Goal: Task Accomplishment & Management: Complete application form

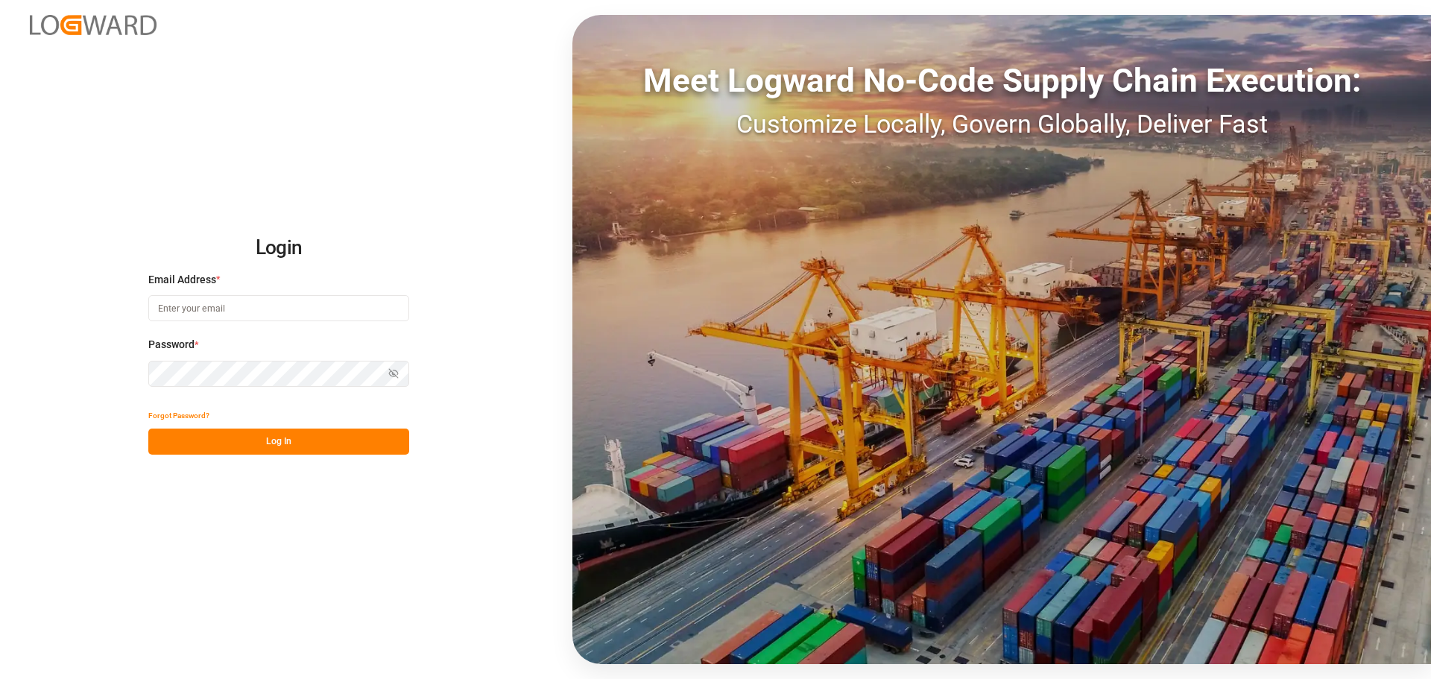
type input "[PERSON_NAME][EMAIL_ADDRESS][PERSON_NAME][DOMAIN_NAME]"
click at [281, 437] on button "Log In" at bounding box center [278, 441] width 261 height 26
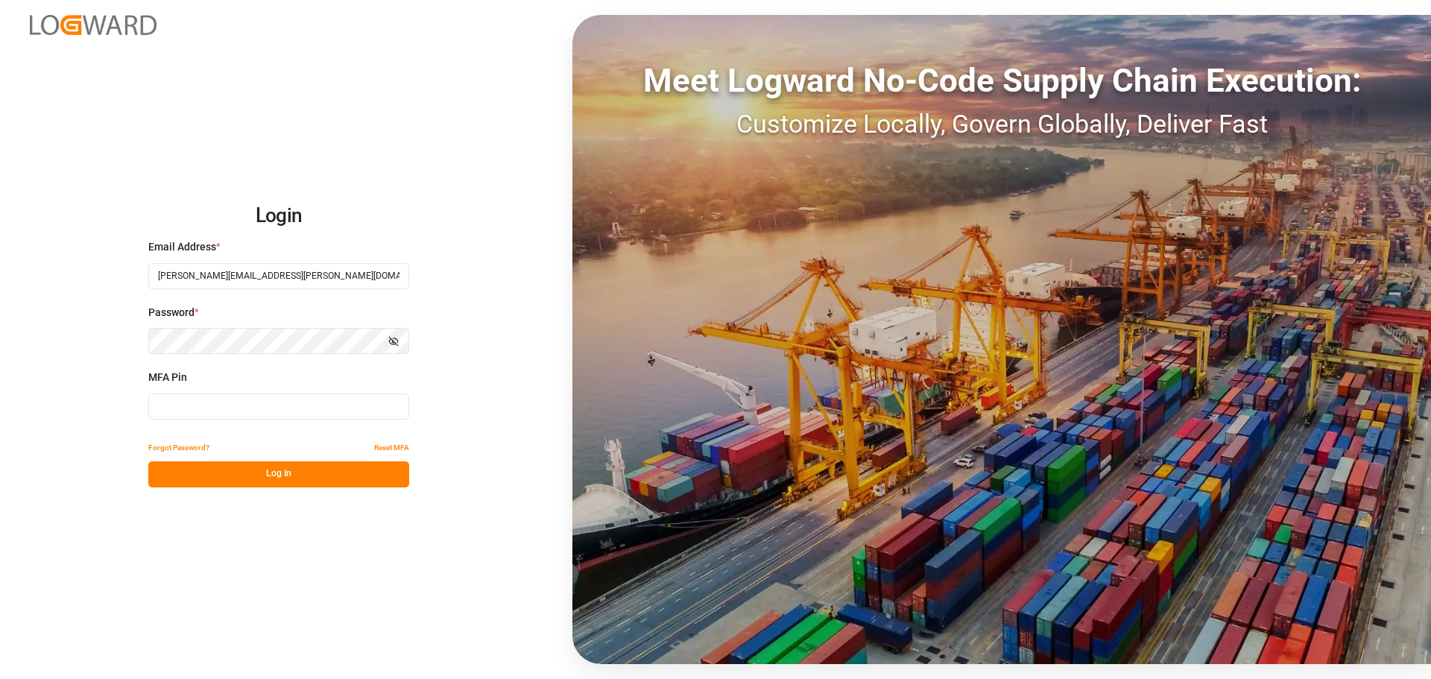
click at [254, 413] on input at bounding box center [278, 406] width 261 height 26
type input "008148"
click at [314, 472] on button "Log In" at bounding box center [278, 474] width 261 height 26
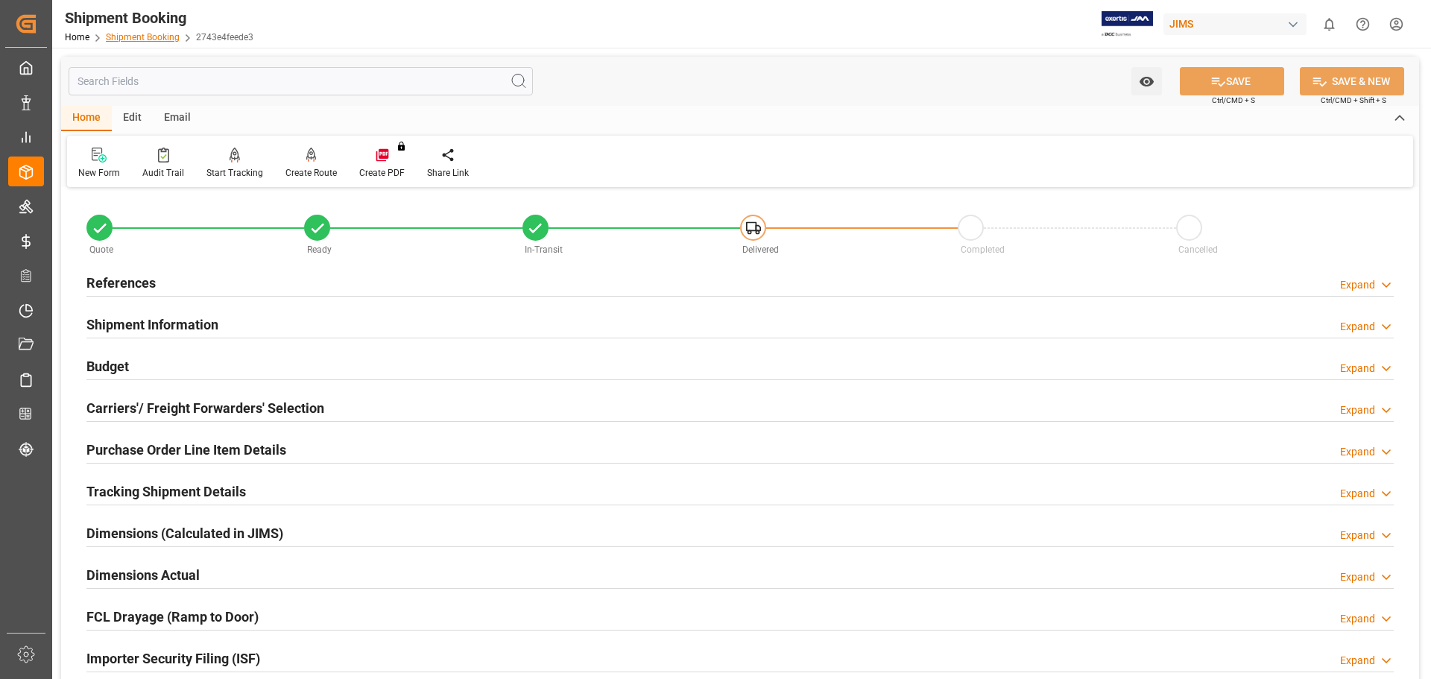
click at [127, 38] on link "Shipment Booking" at bounding box center [143, 37] width 74 height 10
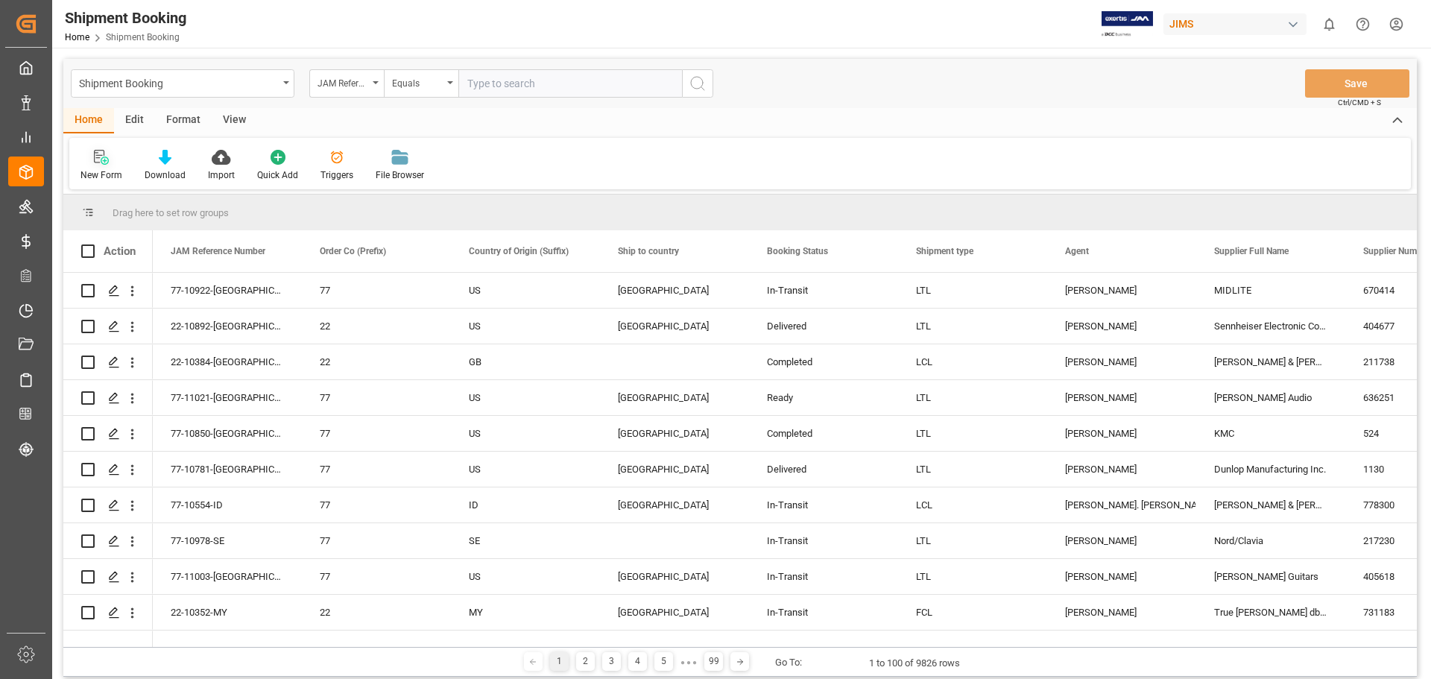
click at [96, 162] on icon at bounding box center [101, 157] width 15 height 15
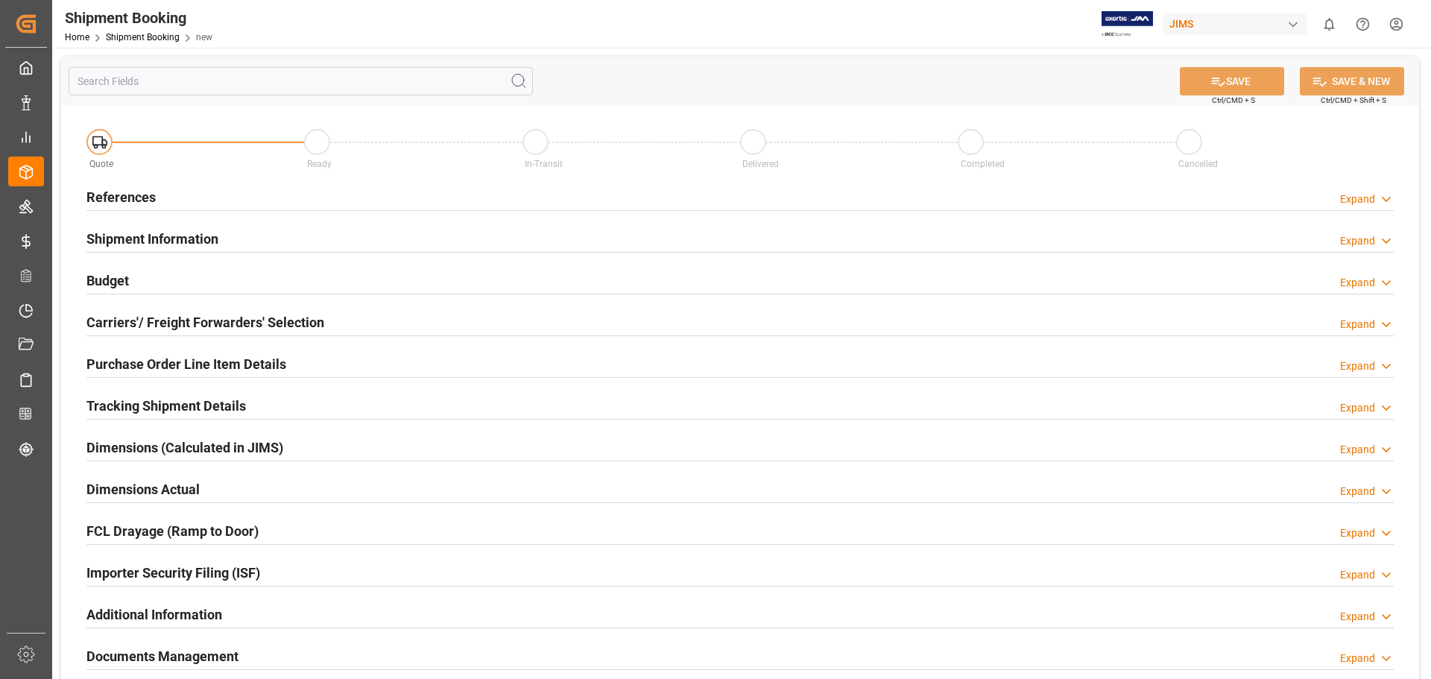
click at [111, 197] on h2 "References" at bounding box center [120, 197] width 69 height 20
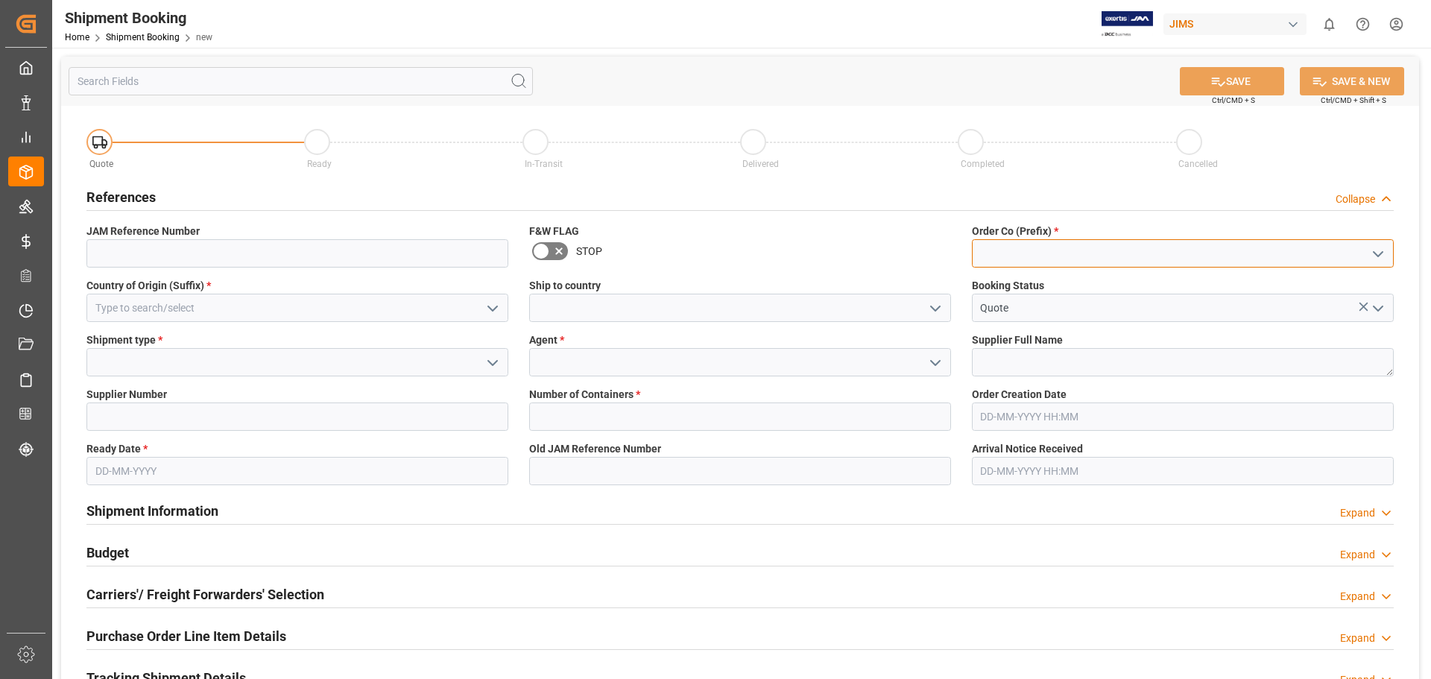
click at [1012, 254] on input at bounding box center [1183, 253] width 422 height 28
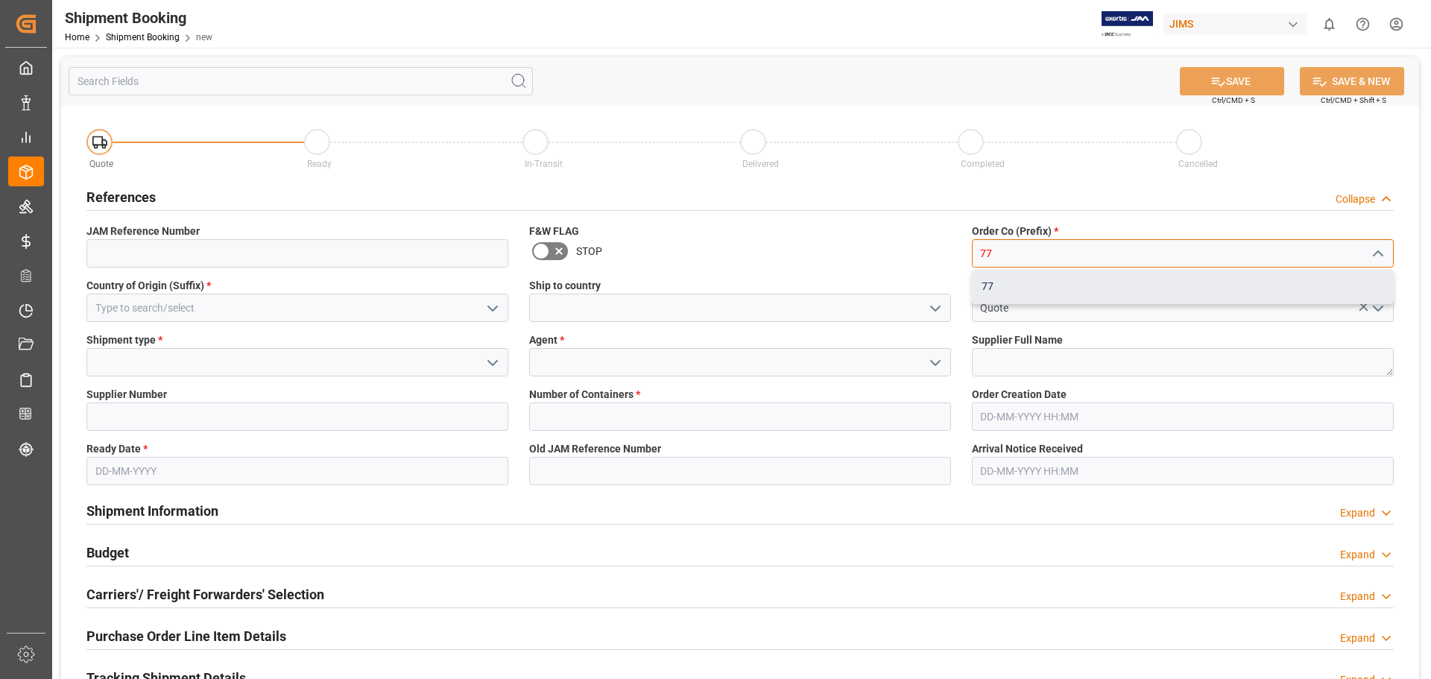
click at [992, 293] on div "77" at bounding box center [1182, 287] width 420 height 34
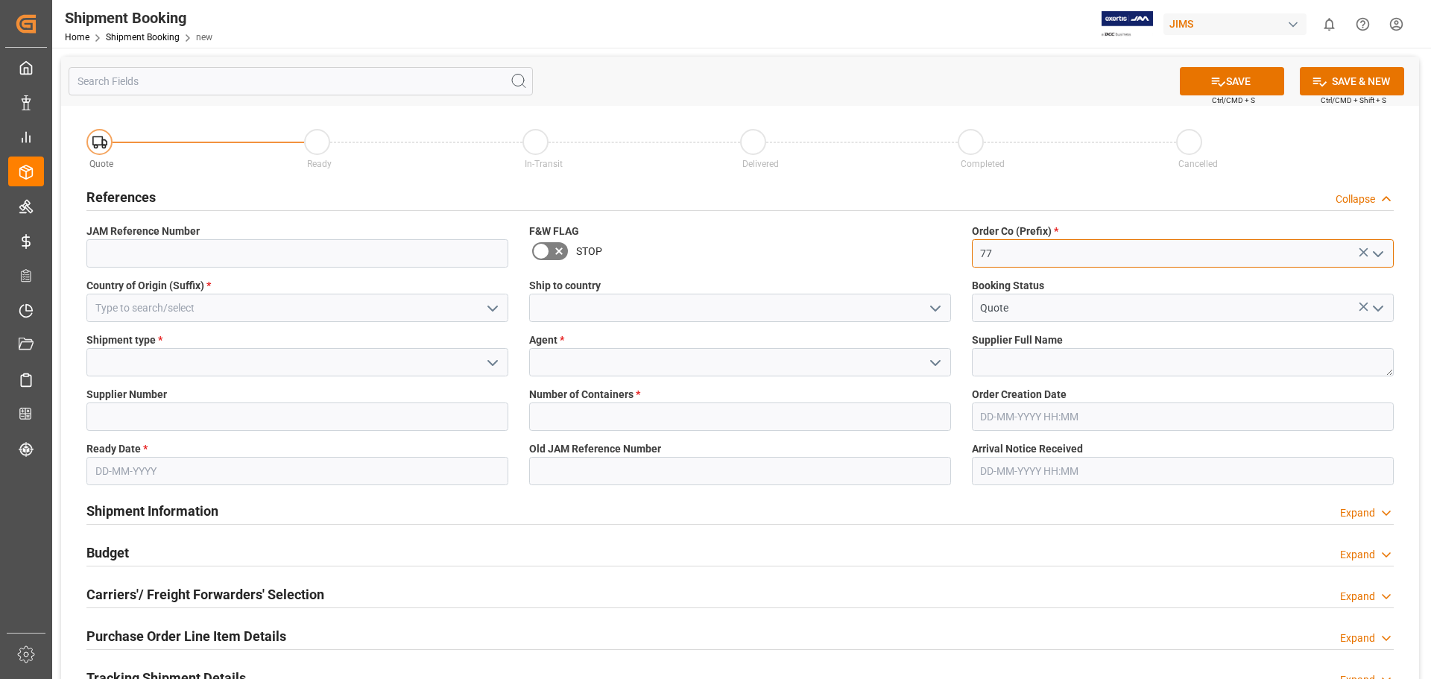
type input "77"
click at [206, 314] on input at bounding box center [297, 308] width 422 height 28
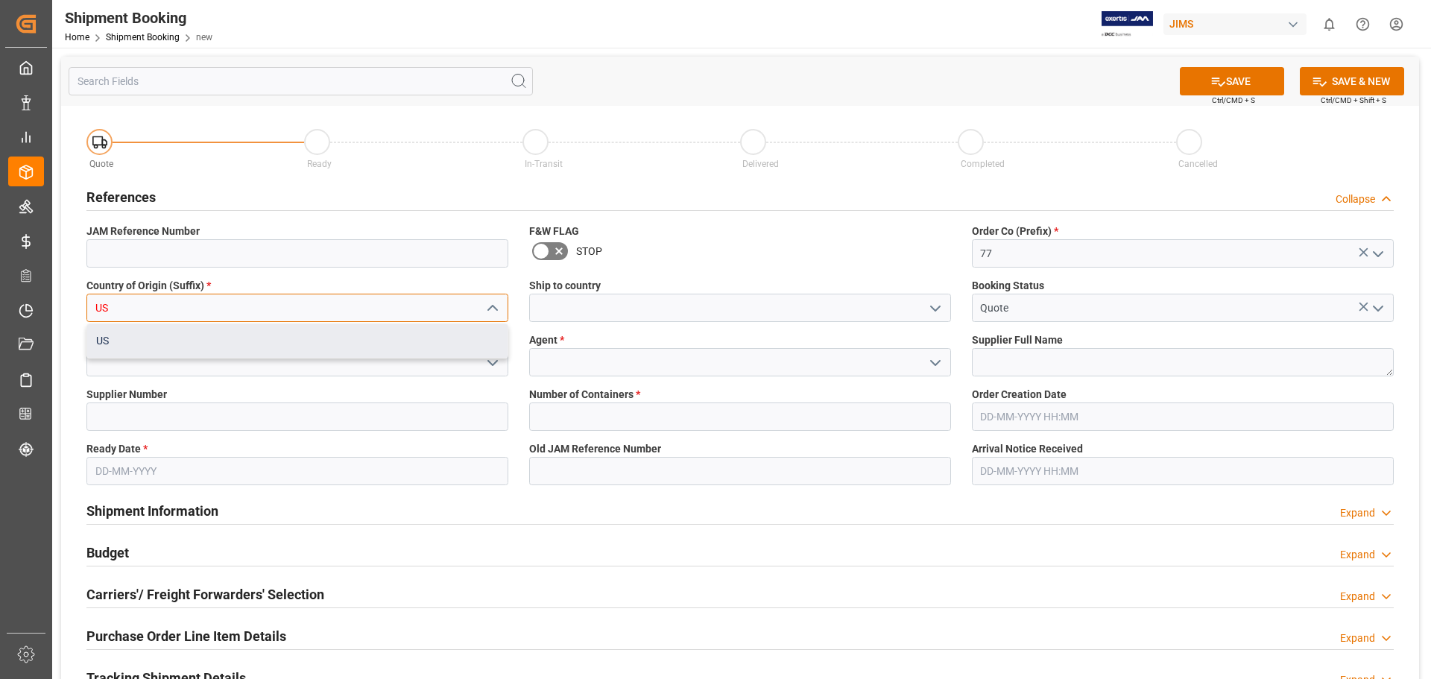
click at [335, 345] on div "US" at bounding box center [297, 341] width 420 height 34
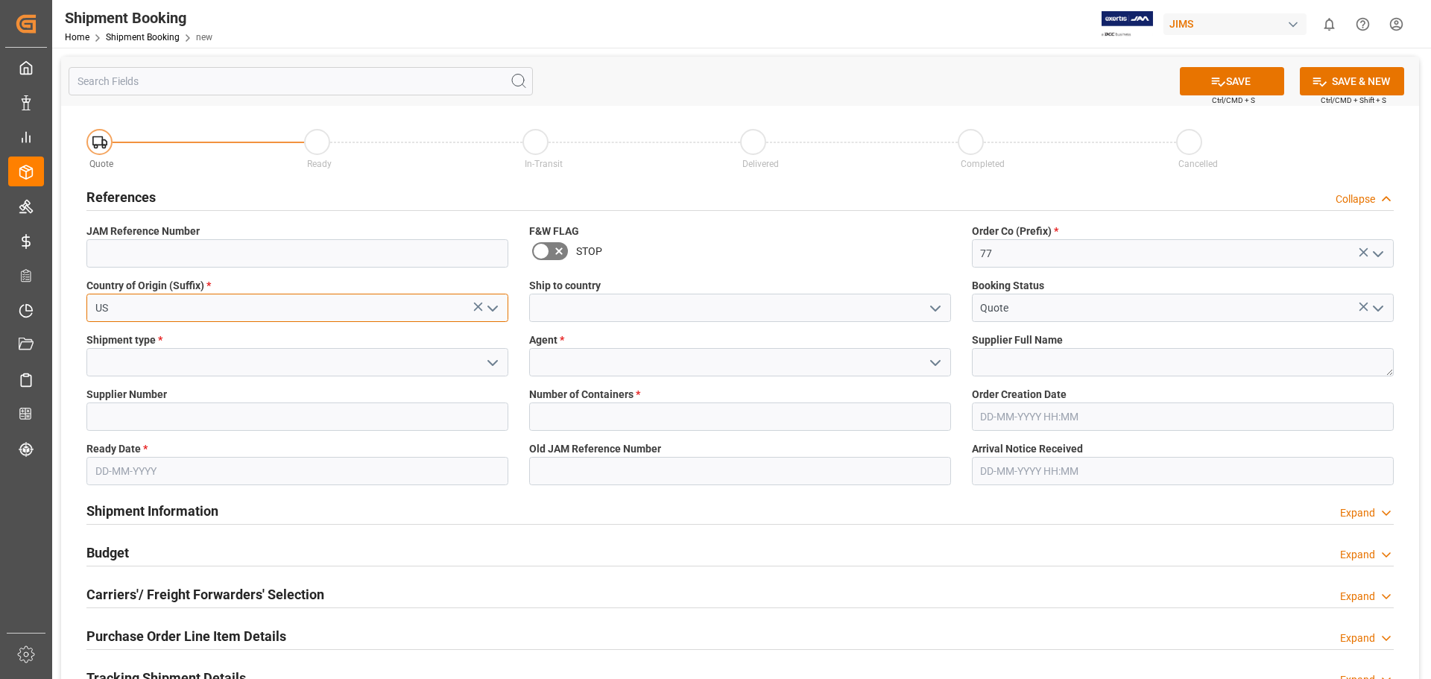
type input "US"
click at [601, 306] on input at bounding box center [740, 308] width 422 height 28
click at [929, 308] on icon "open menu" at bounding box center [935, 309] width 18 height 18
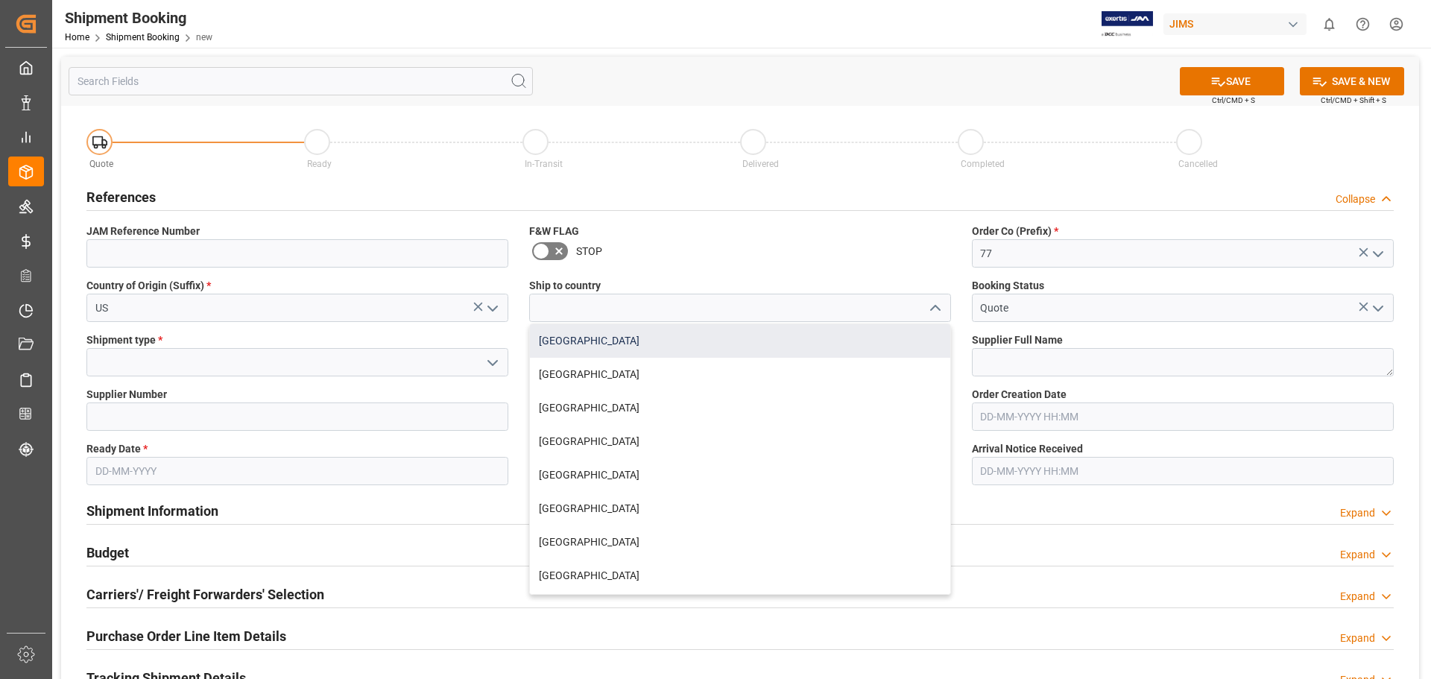
click at [874, 352] on div "Canada" at bounding box center [740, 341] width 420 height 34
type input "Canada"
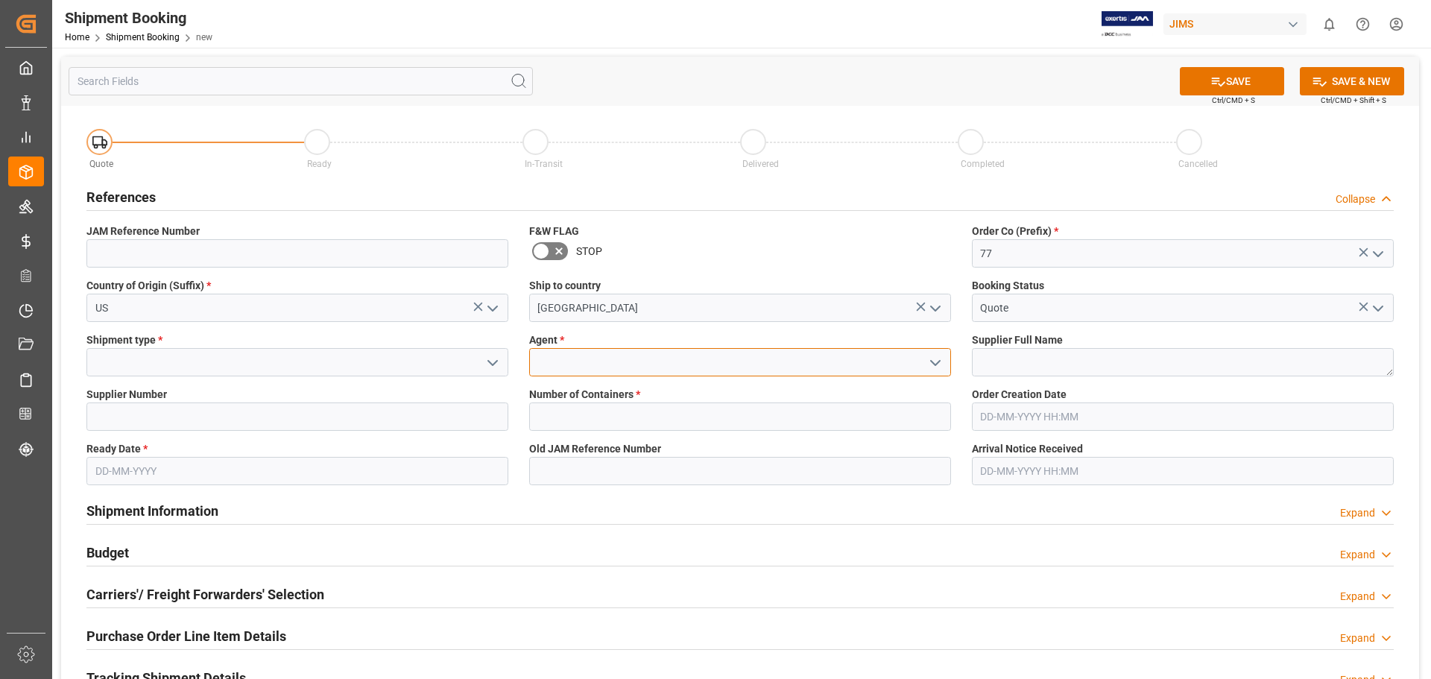
click at [727, 364] on input at bounding box center [740, 362] width 422 height 28
click at [933, 361] on icon "open menu" at bounding box center [935, 363] width 18 height 18
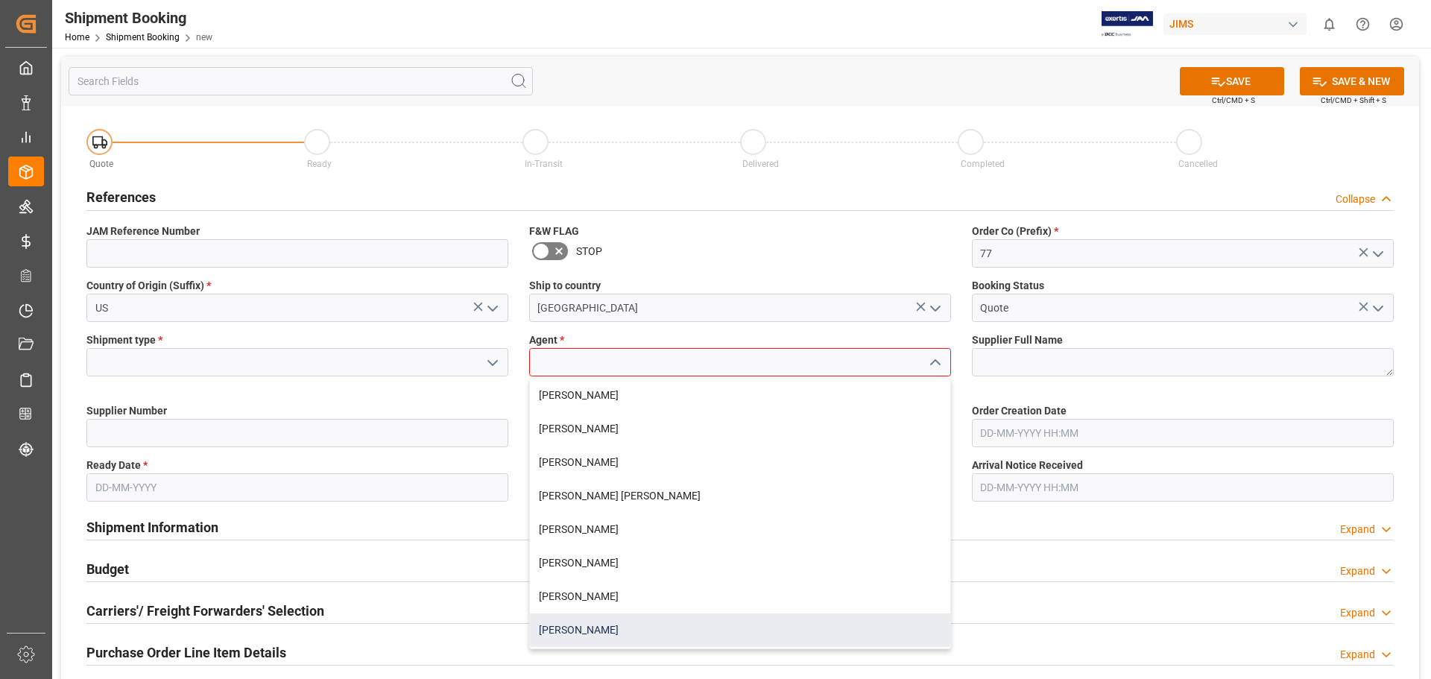
click at [699, 621] on div "Emily Liu" at bounding box center [740, 630] width 420 height 34
type input "Emily Liu"
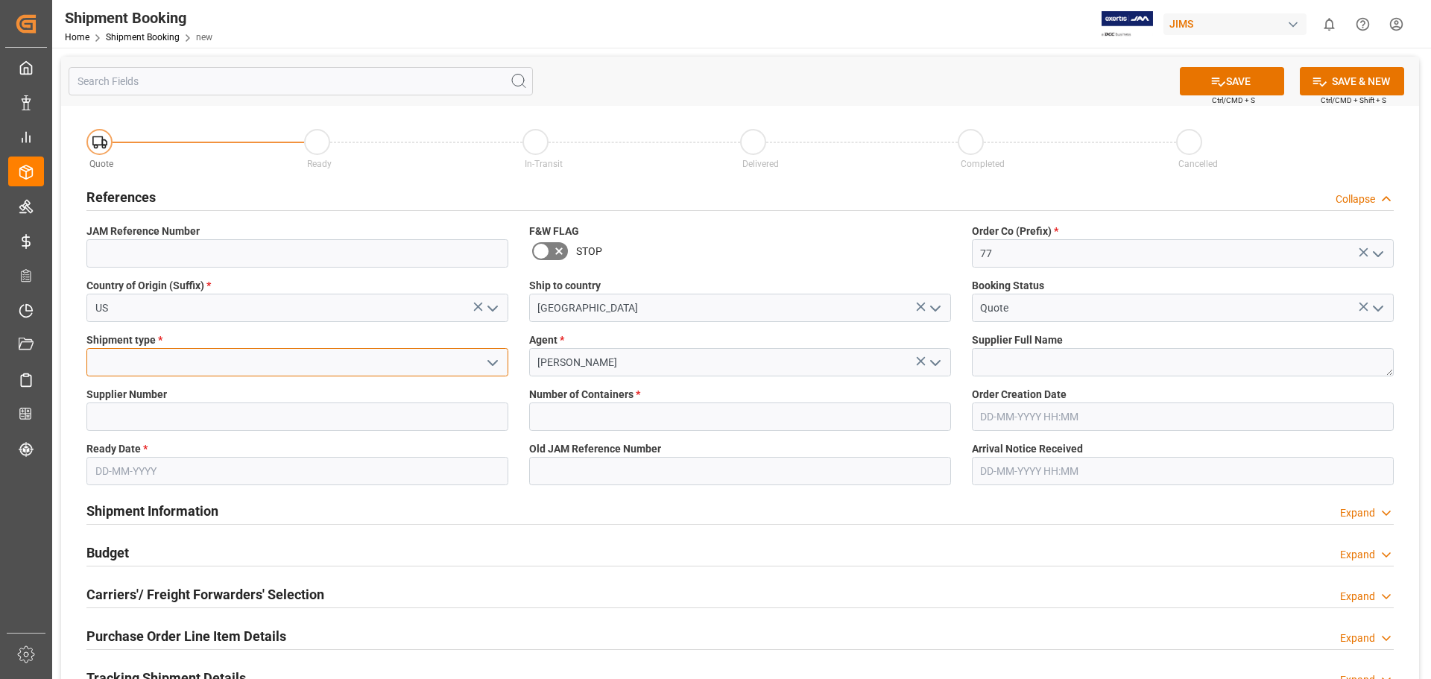
click at [117, 366] on input at bounding box center [297, 362] width 422 height 28
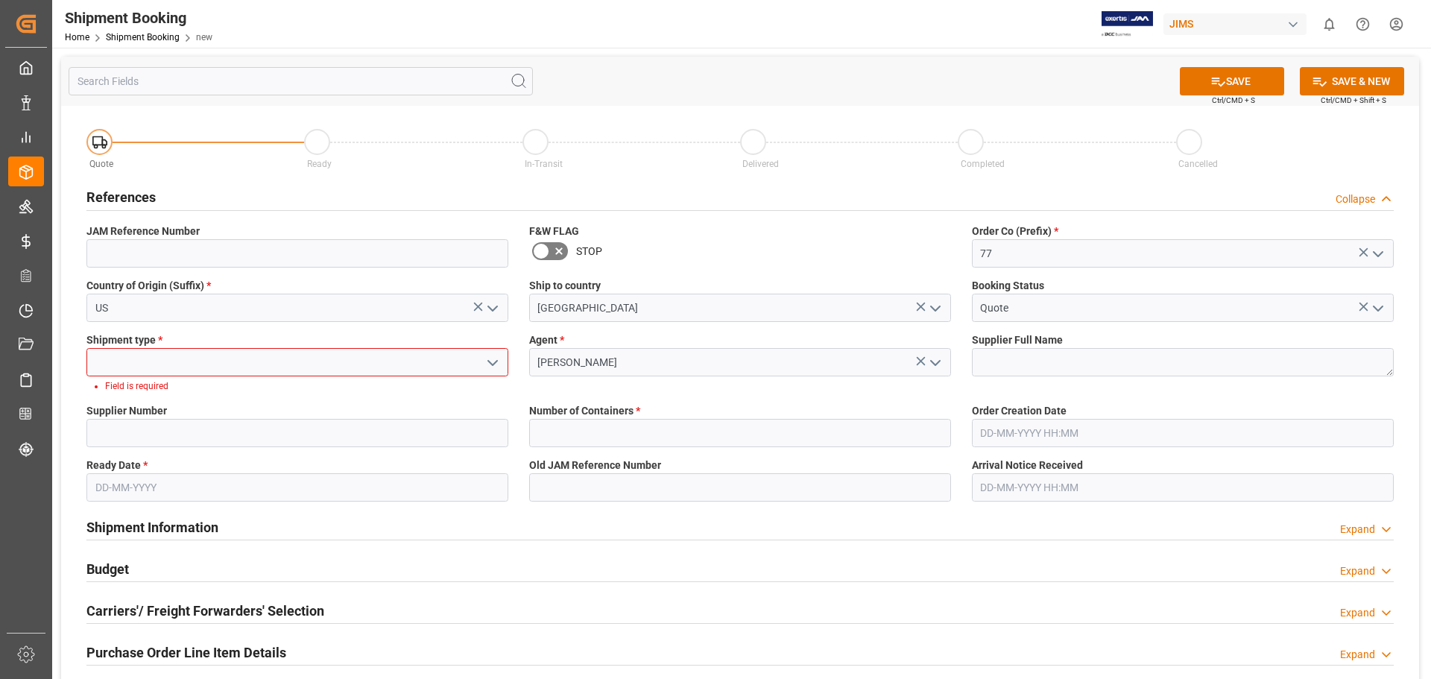
click at [214, 369] on input at bounding box center [297, 362] width 422 height 28
click at [210, 432] on input at bounding box center [297, 433] width 422 height 28
type input "529"
click at [244, 346] on label "Shipment type *" at bounding box center [297, 340] width 422 height 16
click at [490, 359] on icon "open menu" at bounding box center [493, 363] width 18 height 18
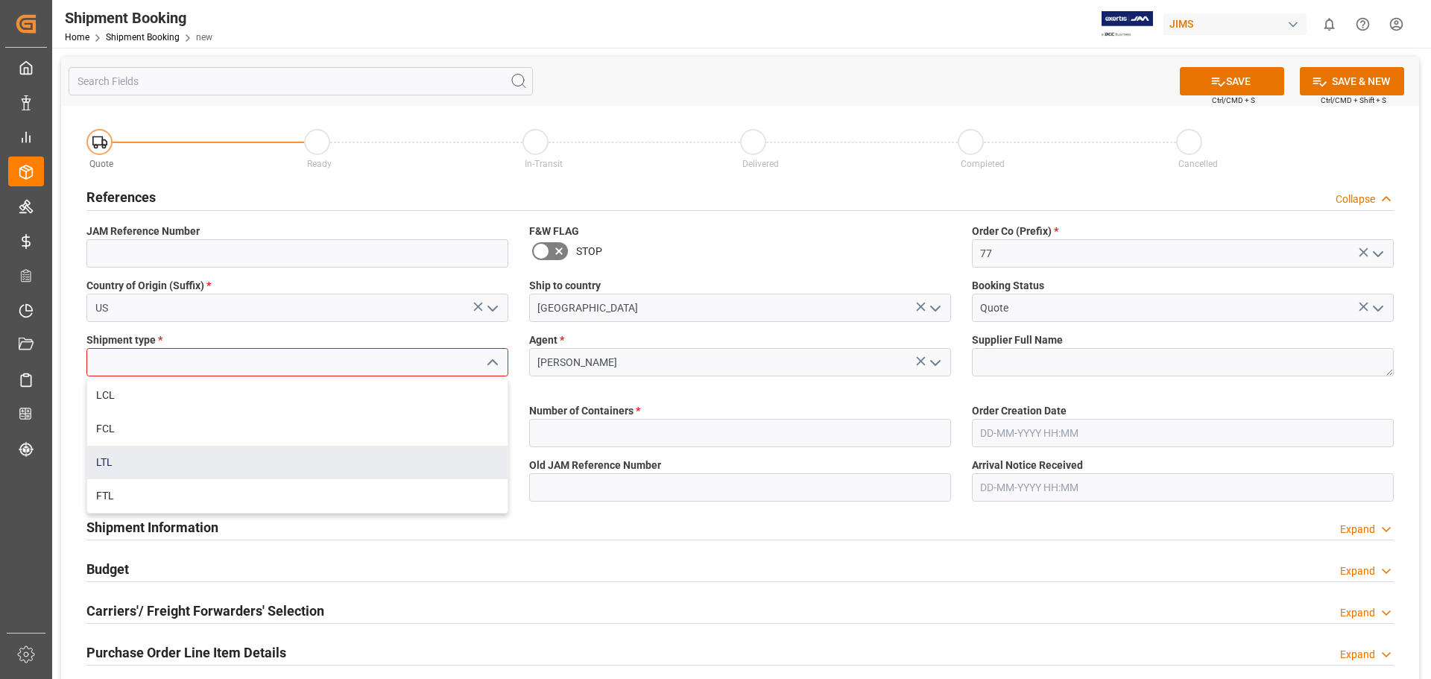
click at [417, 453] on div "LTL" at bounding box center [297, 463] width 420 height 34
type input "LTL"
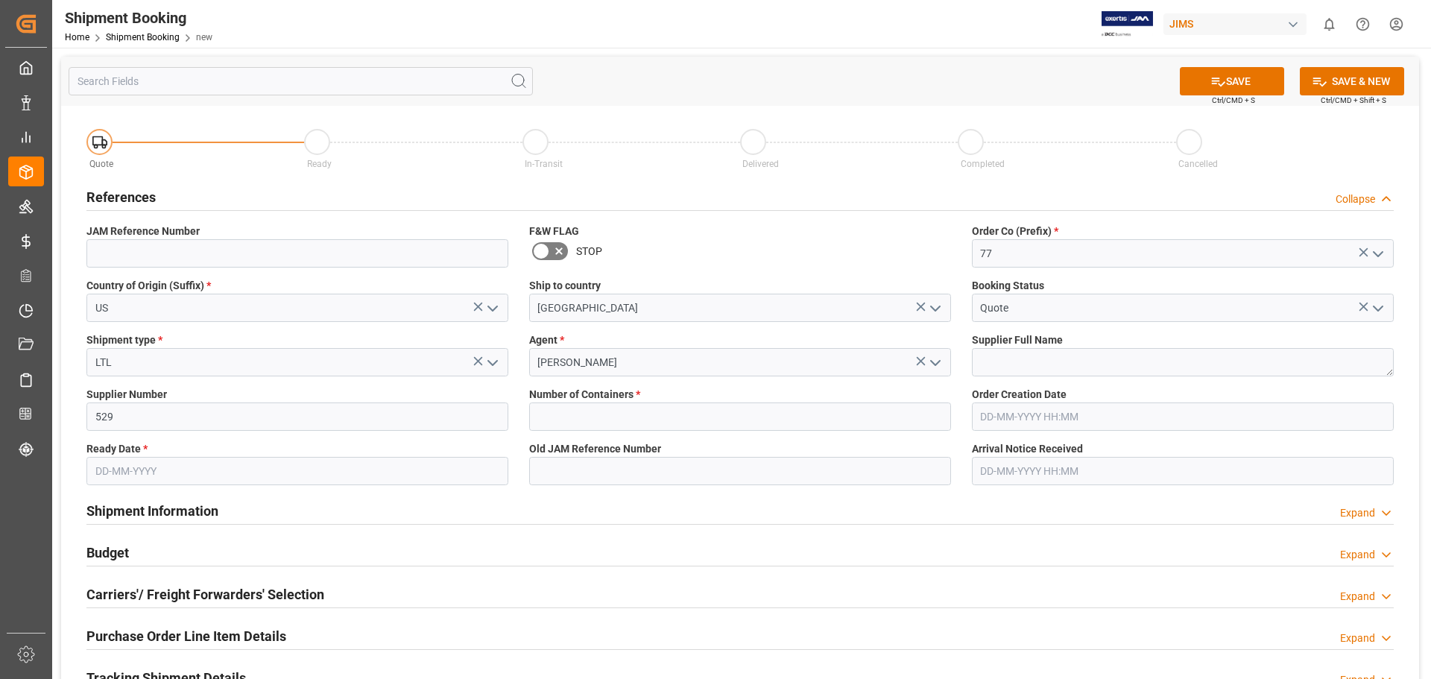
click at [122, 470] on input "text" at bounding box center [297, 471] width 422 height 28
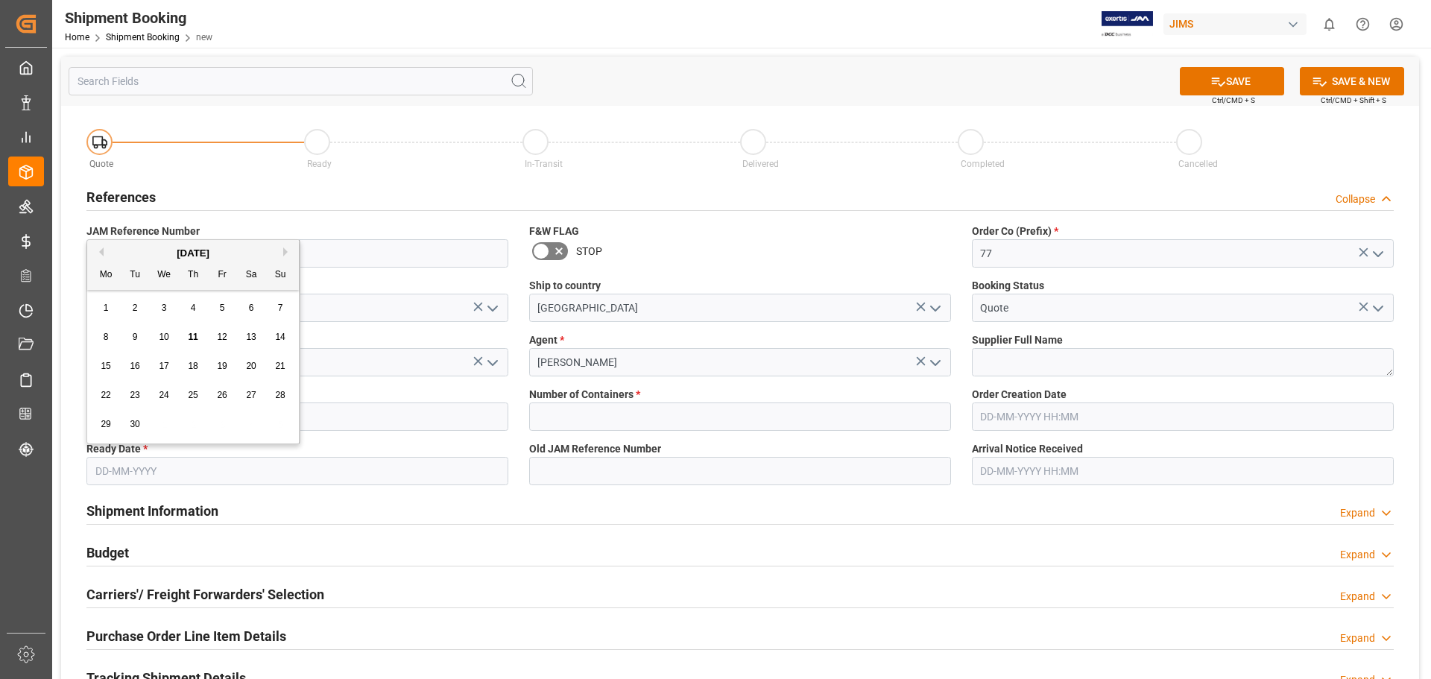
click at [193, 337] on span "11" at bounding box center [193, 337] width 10 height 10
type input "11-09-2025"
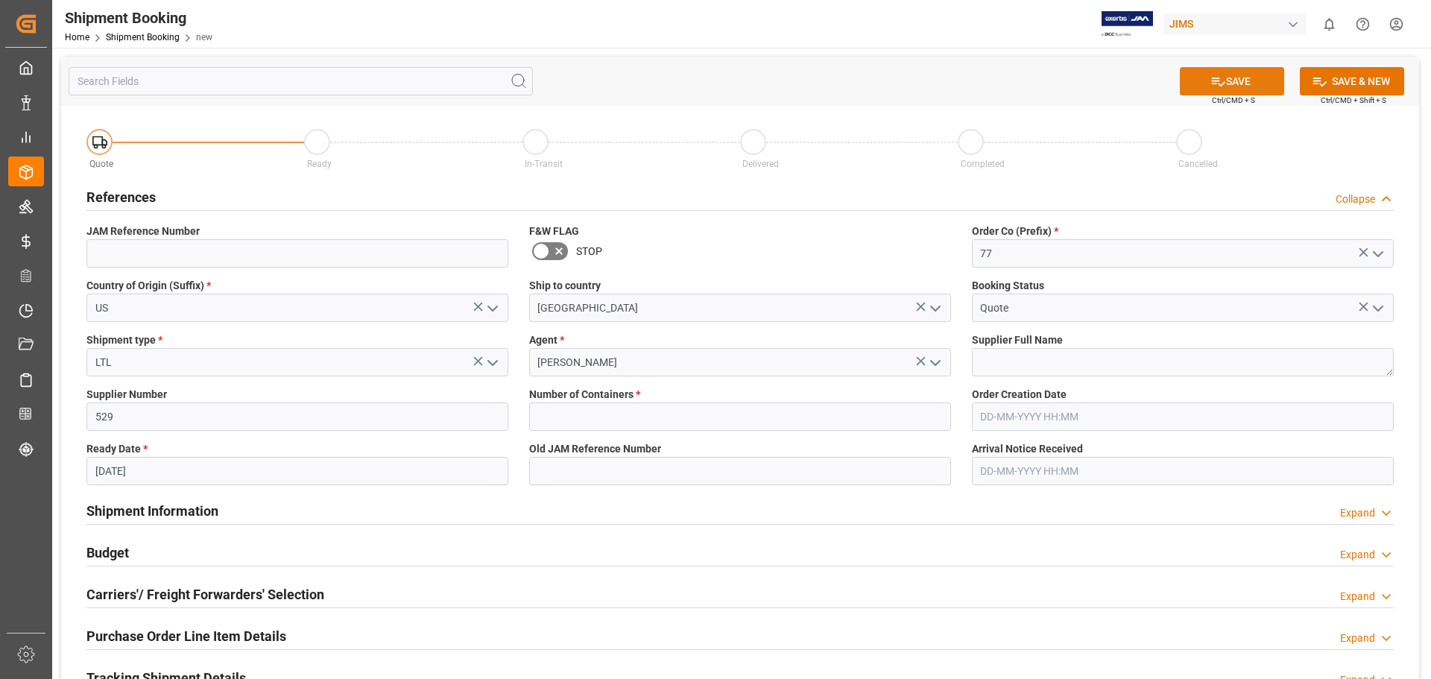
click at [1231, 83] on button "SAVE" at bounding box center [1232, 81] width 104 height 28
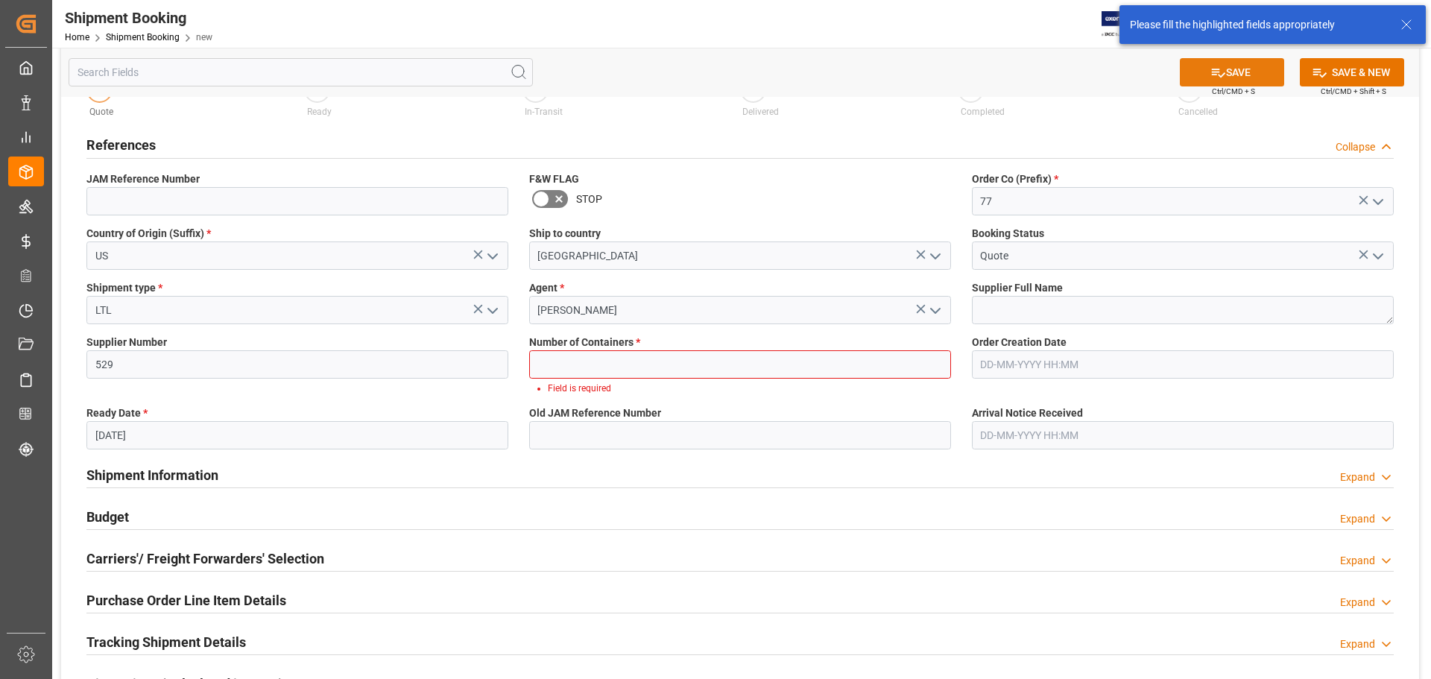
scroll to position [53, 0]
click at [649, 366] on input "text" at bounding box center [740, 363] width 422 height 28
type input "0"
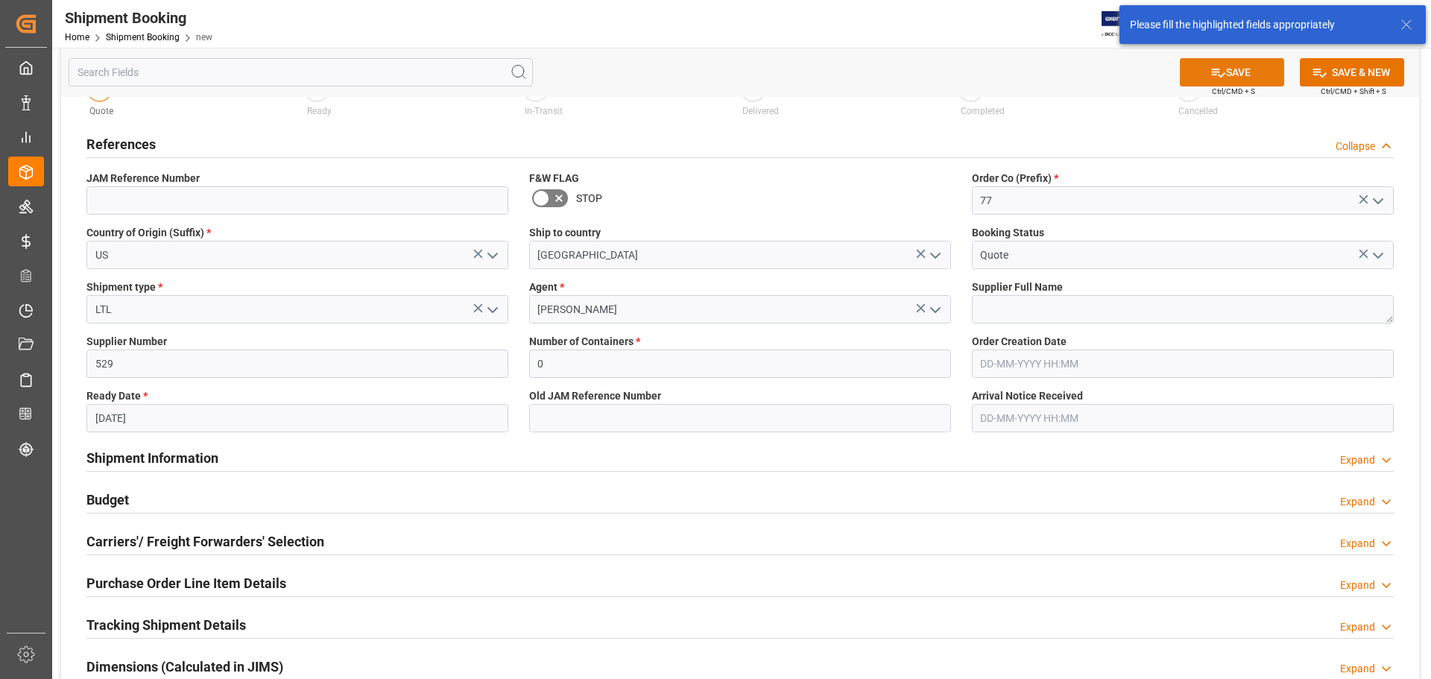
click at [1238, 80] on button "SAVE" at bounding box center [1232, 72] width 104 height 28
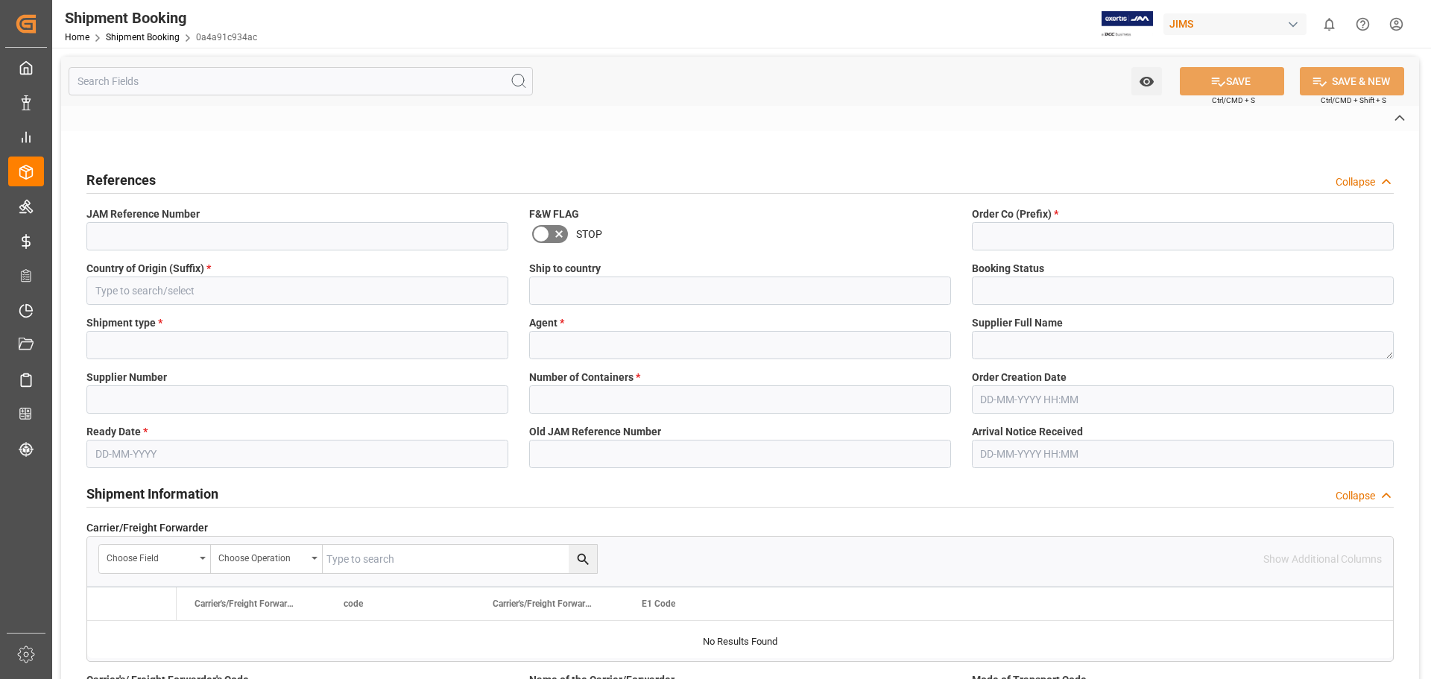
type input "77-11040-US"
type input "77"
type input "US"
type input "Canada"
type input "Quote"
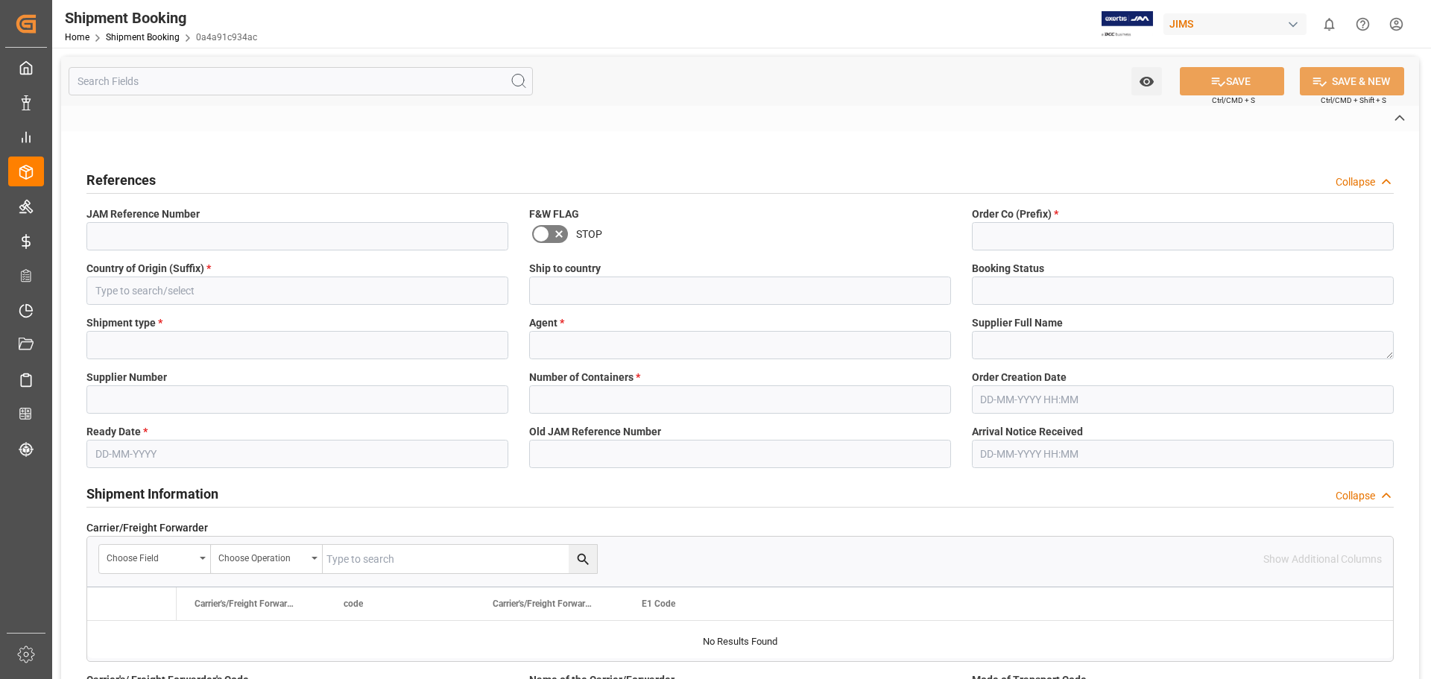
type input "LTL"
type input "Emily Liu"
type input "529"
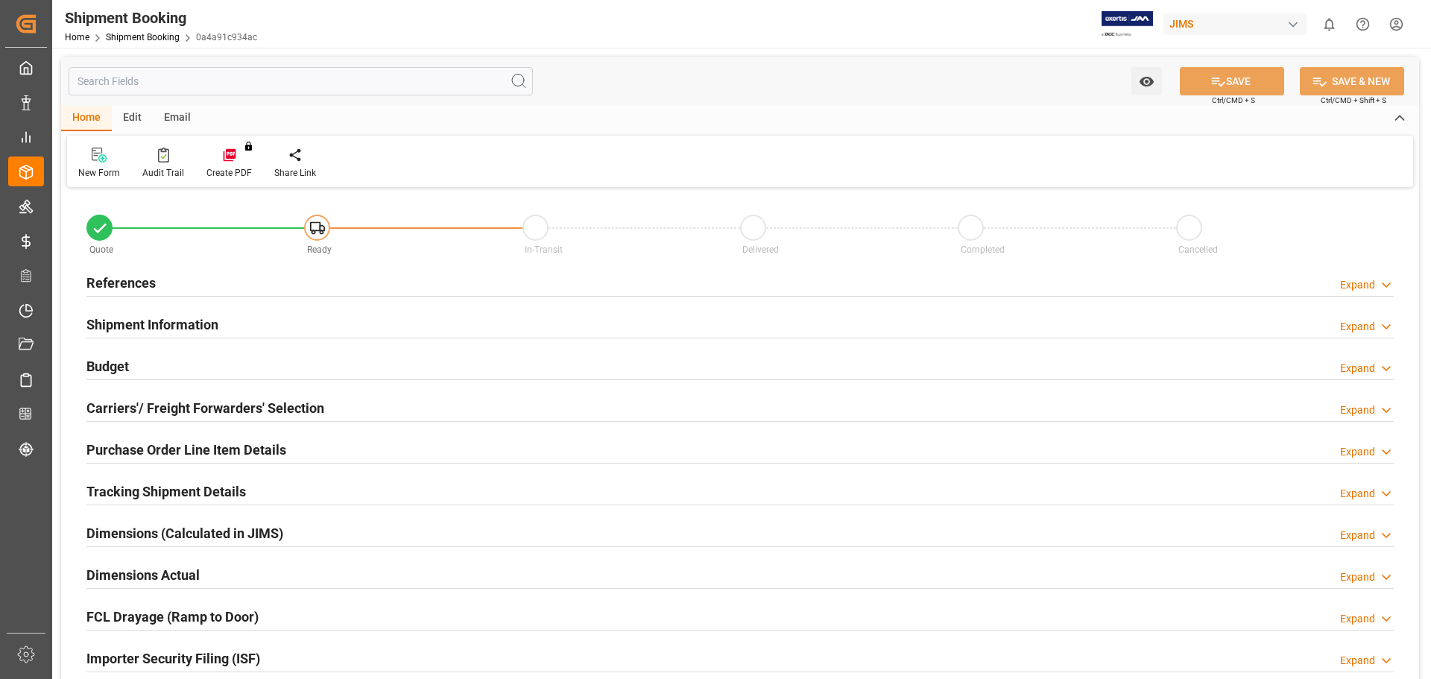
type input "0"
type input "11-09-2025"
click at [131, 282] on h2 "References" at bounding box center [120, 283] width 69 height 20
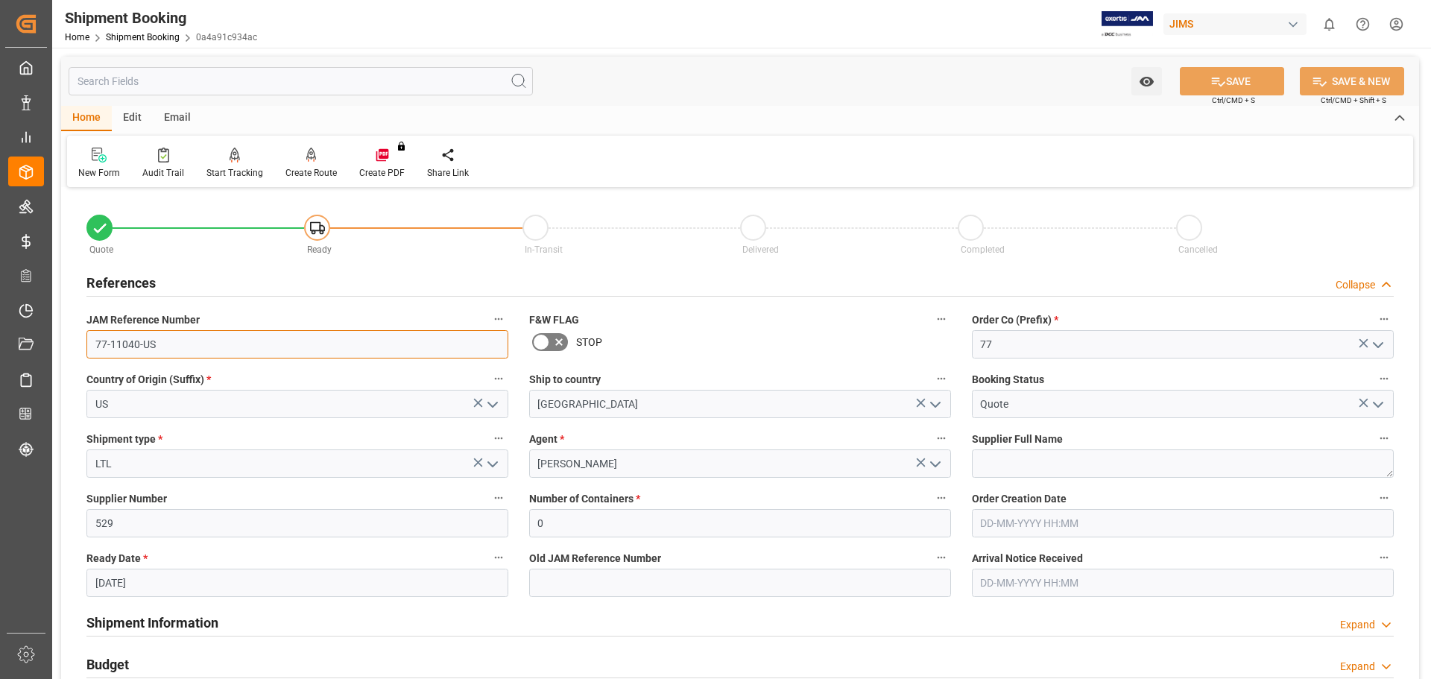
drag, startPoint x: 162, startPoint y: 348, endPoint x: 89, endPoint y: 350, distance: 72.3
click at [89, 350] on input "77-11040-US" at bounding box center [297, 344] width 422 height 28
